Goal: Task Accomplishment & Management: Use online tool/utility

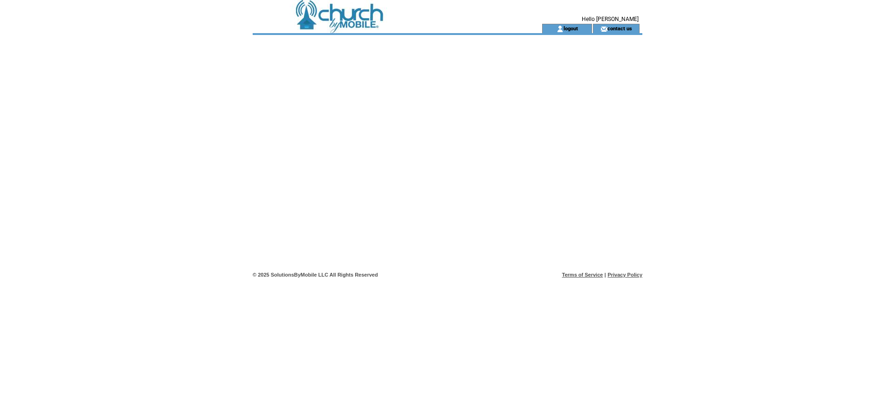
click at [309, 19] on td at bounding box center [381, 12] width 256 height 24
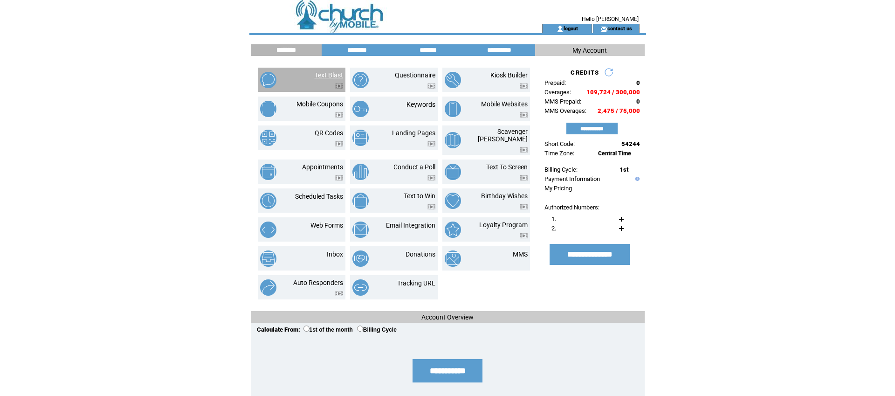
click at [333, 74] on link "Text Blast" at bounding box center [329, 74] width 28 height 7
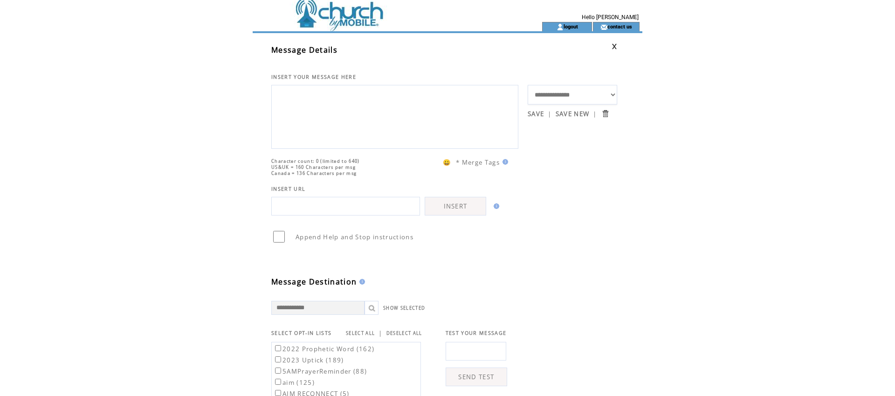
scroll to position [1, 0]
click at [293, 113] on textarea at bounding box center [395, 117] width 237 height 56
click at [310, 18] on td at bounding box center [381, 9] width 256 height 24
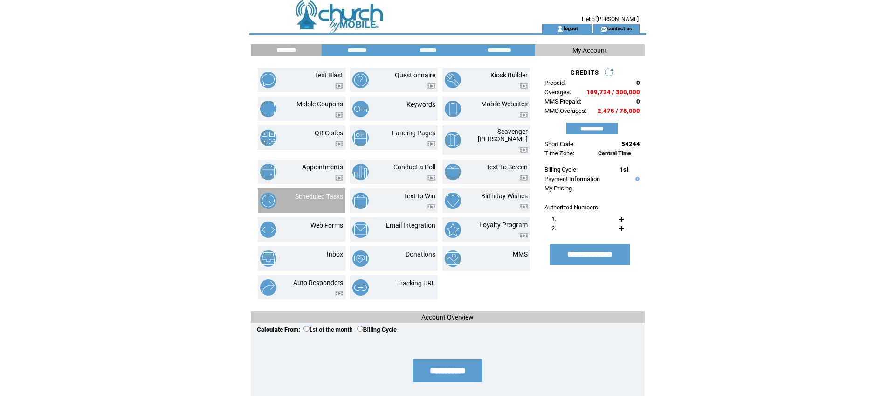
click at [325, 188] on td "Scheduled Tasks" at bounding box center [302, 200] width 88 height 24
click at [324, 193] on link "Scheduled Tasks" at bounding box center [319, 196] width 48 height 7
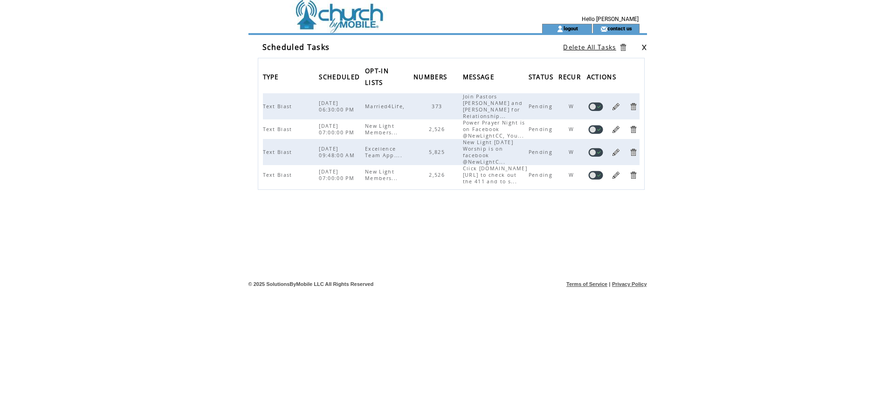
click at [616, 102] on link at bounding box center [616, 106] width 9 height 9
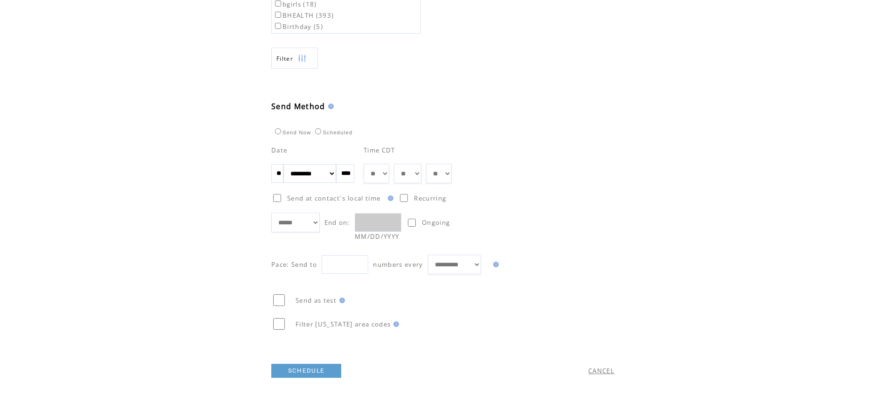
scroll to position [437, 0]
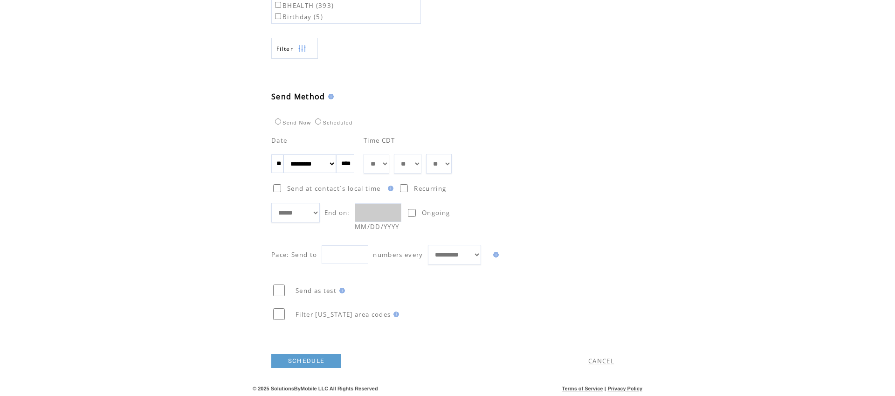
drag, startPoint x: 271, startPoint y: 164, endPoint x: 306, endPoint y: 167, distance: 35.1
click at [306, 166] on span "** ******* ******** ***** ***** *** **** **** ****** ********* ******* ********…" at bounding box center [312, 163] width 83 height 6
type input "**"
click at [312, 358] on link "SCHEDULE" at bounding box center [306, 363] width 70 height 14
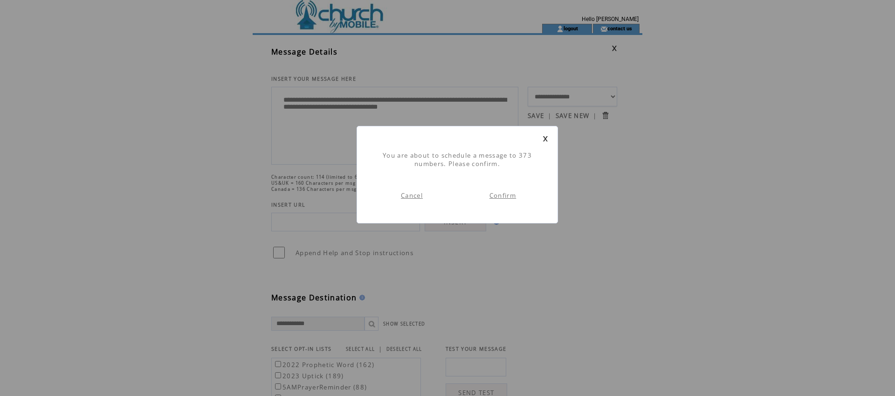
scroll to position [0, 0]
click at [501, 198] on link "Confirm" at bounding box center [503, 195] width 27 height 8
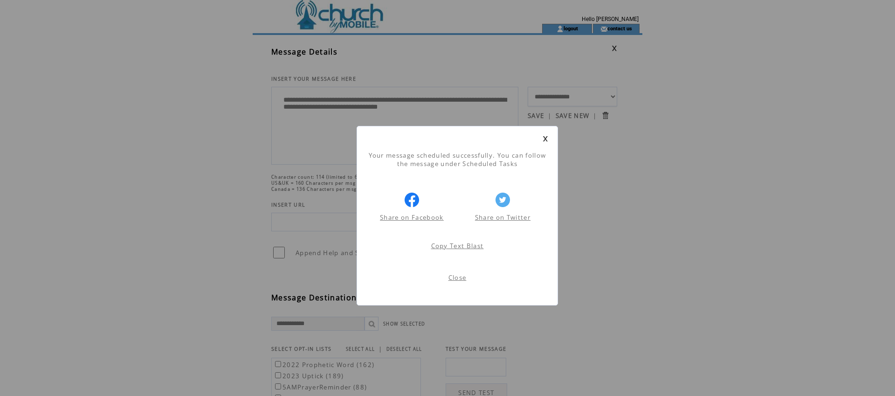
scroll to position [0, 0]
click at [454, 278] on link "Close" at bounding box center [458, 277] width 18 height 8
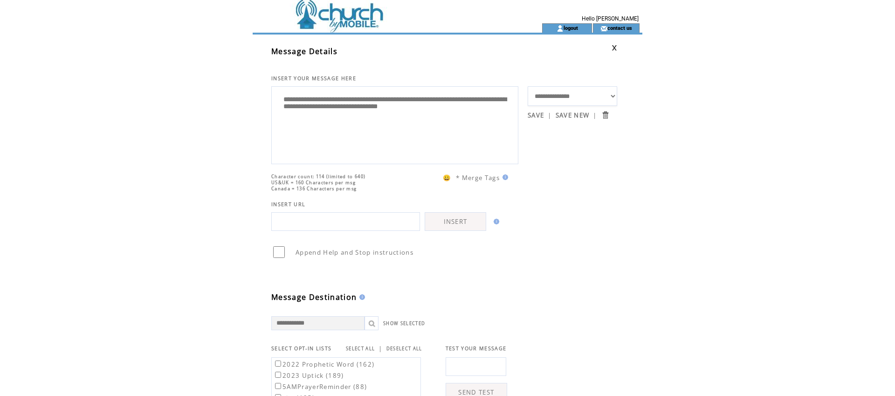
click at [308, 15] on td at bounding box center [381, 12] width 256 height 24
